Goal: Navigation & Orientation: Understand site structure

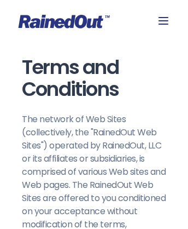
click at [94, 21] on icon at bounding box center [64, 22] width 91 height 14
